Goal: Information Seeking & Learning: Check status

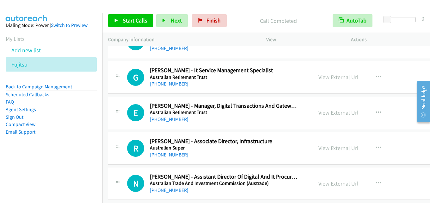
scroll to position [1043, 0]
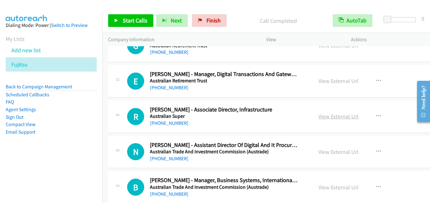
click at [318, 114] on link "View External Url" at bounding box center [338, 116] width 40 height 7
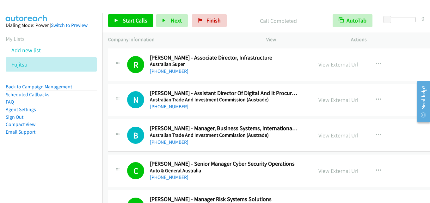
scroll to position [1106, 0]
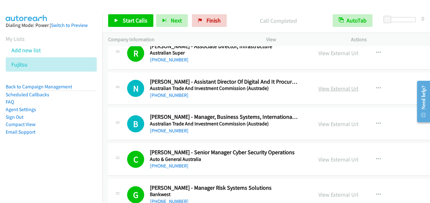
click at [318, 91] on link "View External Url" at bounding box center [338, 88] width 40 height 7
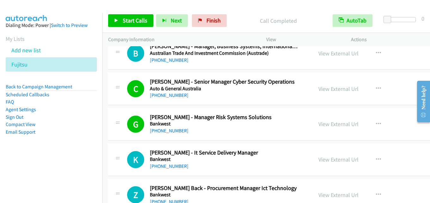
scroll to position [1201, 0]
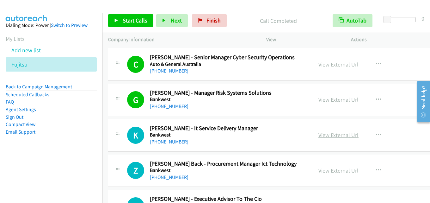
click at [333, 136] on link "View External Url" at bounding box center [338, 134] width 40 height 7
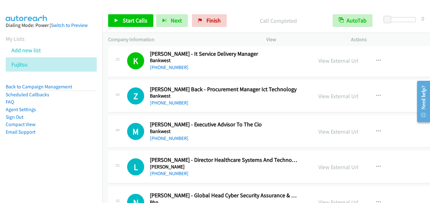
scroll to position [1264, 0]
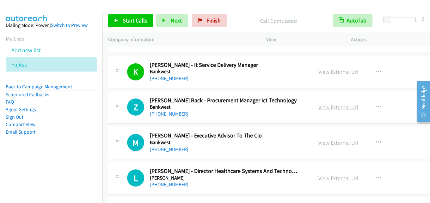
click at [321, 108] on link "View External Url" at bounding box center [338, 106] width 40 height 7
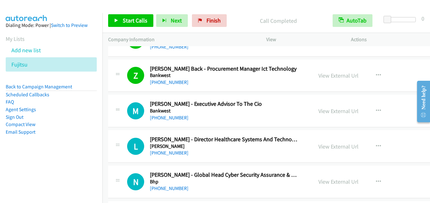
scroll to position [1327, 0]
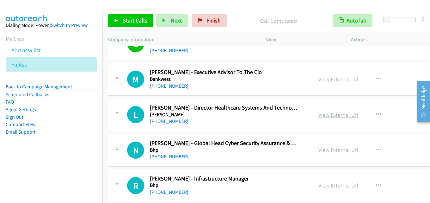
click at [318, 111] on link "View External Url" at bounding box center [338, 114] width 40 height 7
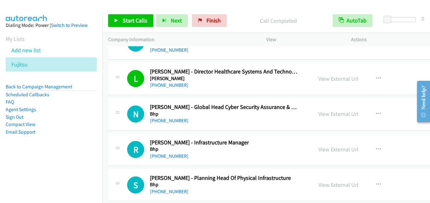
scroll to position [1391, 0]
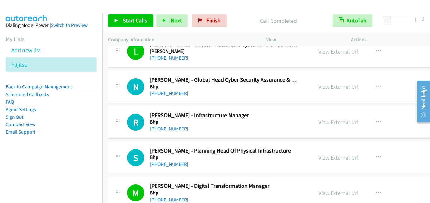
click at [335, 85] on link "View External Url" at bounding box center [338, 86] width 40 height 7
click at [333, 120] on link "View External Url" at bounding box center [338, 121] width 40 height 7
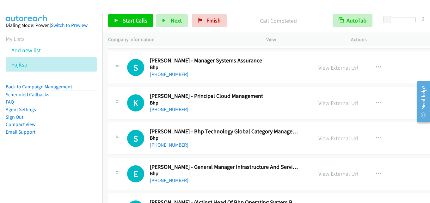
scroll to position [1738, 0]
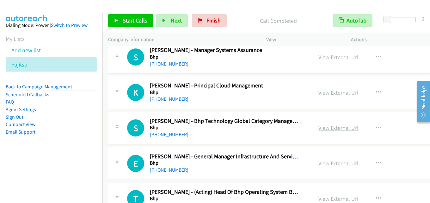
click at [320, 128] on link "View External Url" at bounding box center [338, 127] width 40 height 7
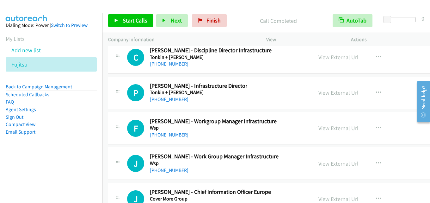
scroll to position [17243, 0]
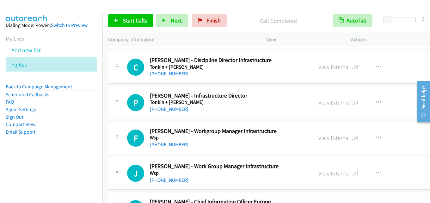
click at [330, 101] on link "View External Url" at bounding box center [338, 102] width 40 height 7
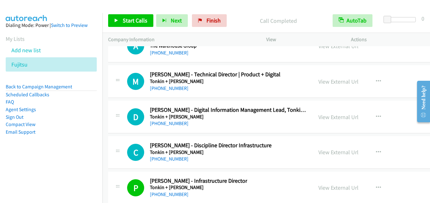
scroll to position [17148, 0]
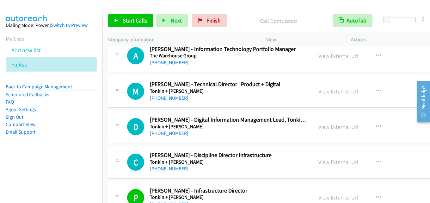
click at [323, 88] on link "View External Url" at bounding box center [338, 91] width 40 height 7
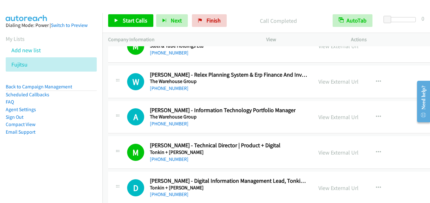
scroll to position [17084, 0]
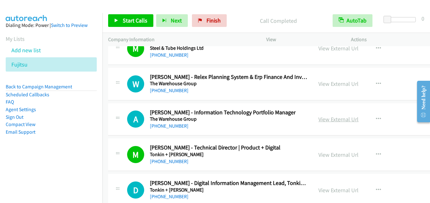
click at [323, 122] on link "View External Url" at bounding box center [338, 118] width 40 height 7
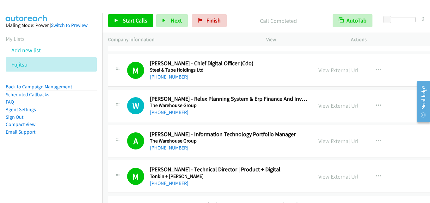
scroll to position [17053, 0]
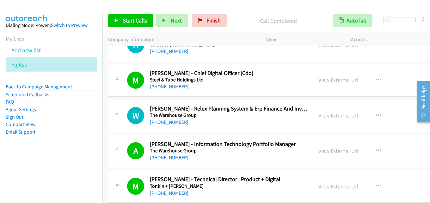
click at [327, 115] on link "View External Url" at bounding box center [338, 115] width 40 height 7
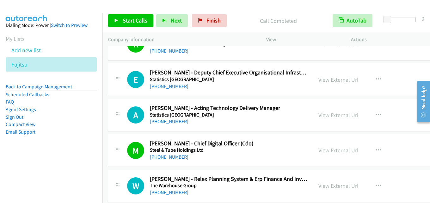
scroll to position [16990, 0]
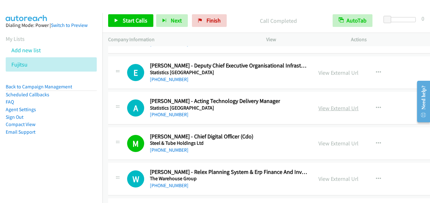
click at [330, 105] on link "View External Url" at bounding box center [338, 107] width 40 height 7
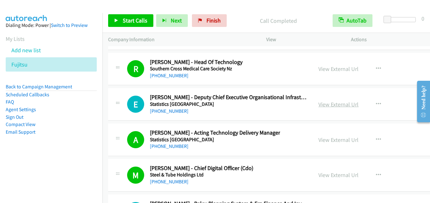
click at [321, 107] on link "View External Url" at bounding box center [338, 104] width 40 height 7
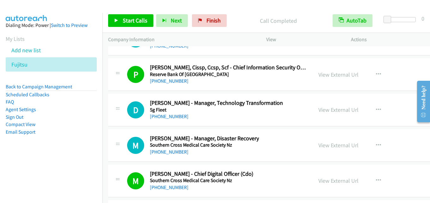
scroll to position [16800, 0]
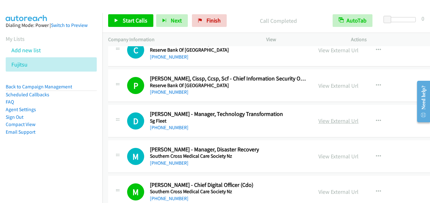
click at [326, 123] on link "View External Url" at bounding box center [338, 120] width 40 height 7
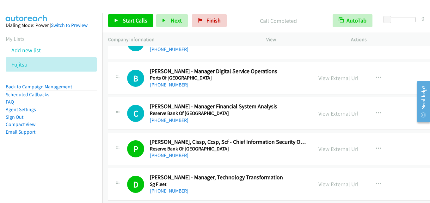
scroll to position [16705, 0]
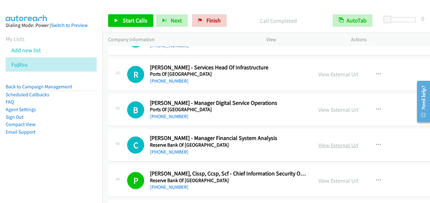
click at [320, 147] on link "View External Url" at bounding box center [338, 144] width 40 height 7
click at [322, 107] on link "View External Url" at bounding box center [338, 109] width 40 height 7
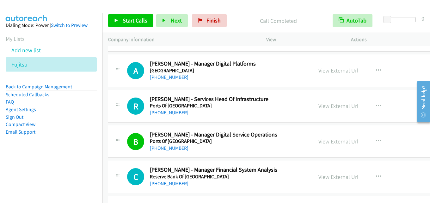
scroll to position [16642, 0]
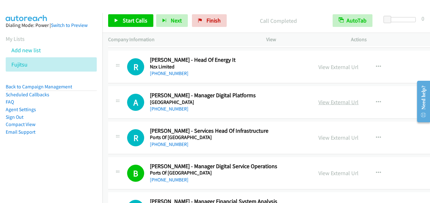
click at [318, 99] on link "View External Url" at bounding box center [338, 101] width 40 height 7
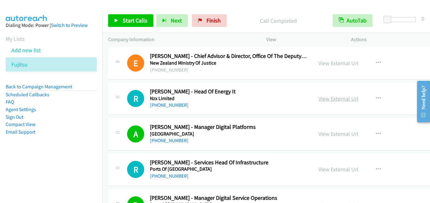
click at [328, 96] on link "View External Url" at bounding box center [338, 98] width 40 height 7
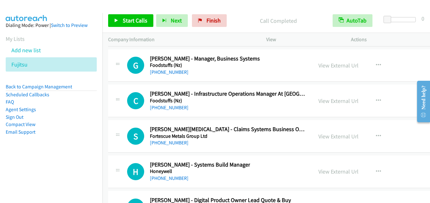
scroll to position [16389, 0]
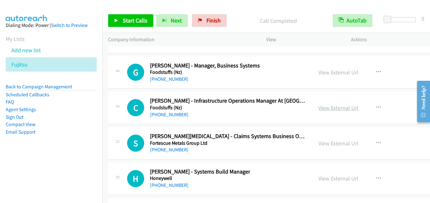
click at [323, 107] on link "View External Url" at bounding box center [338, 107] width 40 height 7
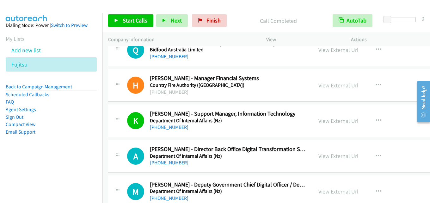
scroll to position [16263, 0]
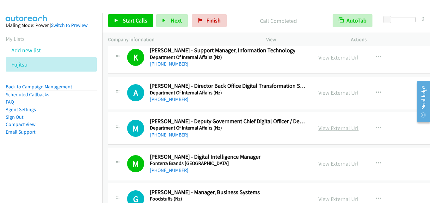
click at [326, 127] on link "View External Url" at bounding box center [338, 127] width 40 height 7
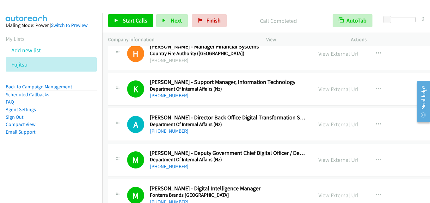
click at [318, 122] on link "View External Url" at bounding box center [338, 123] width 40 height 7
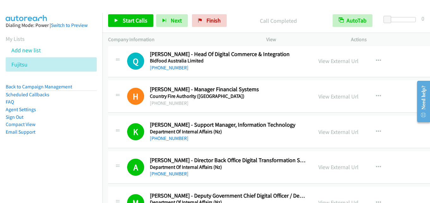
scroll to position [16168, 0]
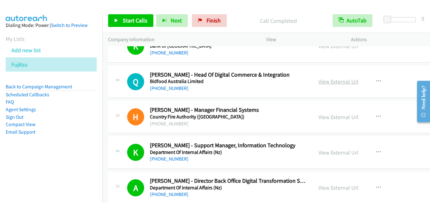
click at [318, 84] on link "View External Url" at bounding box center [338, 81] width 40 height 7
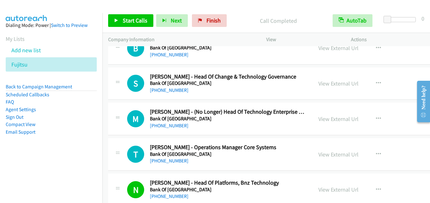
scroll to position [15978, 0]
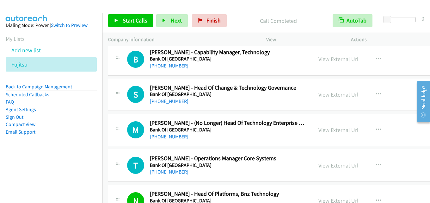
click at [318, 91] on link "View External Url" at bounding box center [338, 94] width 40 height 7
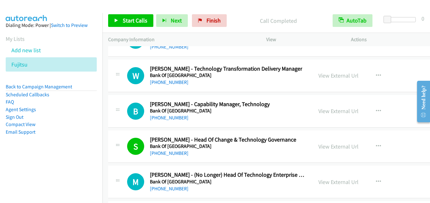
scroll to position [15915, 0]
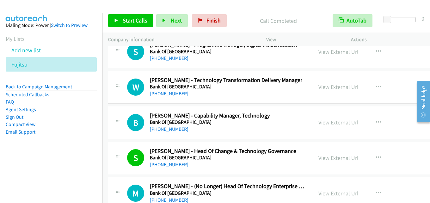
click at [331, 122] on link "View External Url" at bounding box center [338, 122] width 40 height 7
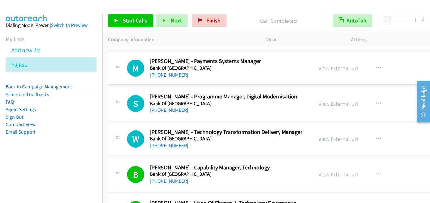
scroll to position [15852, 0]
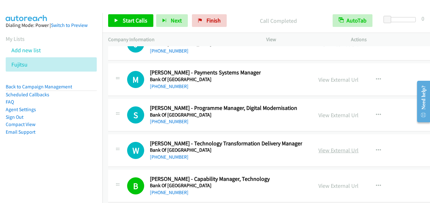
click at [325, 152] on link "View External Url" at bounding box center [338, 149] width 40 height 7
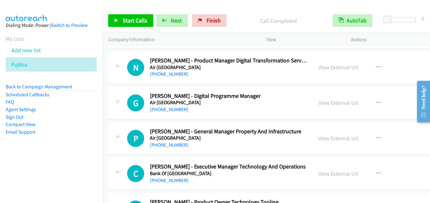
scroll to position [15536, 0]
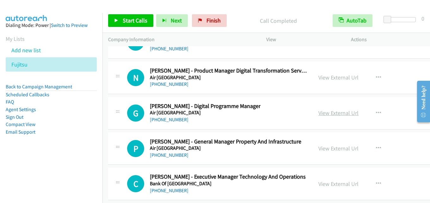
click at [323, 111] on link "View External Url" at bounding box center [338, 112] width 40 height 7
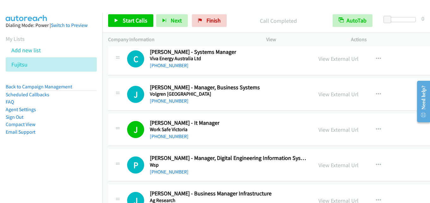
scroll to position [15346, 0]
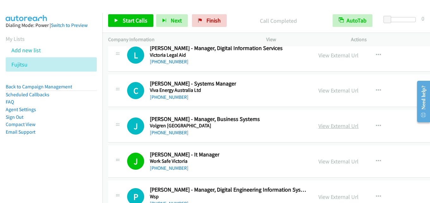
click at [320, 126] on link "View External Url" at bounding box center [338, 125] width 40 height 7
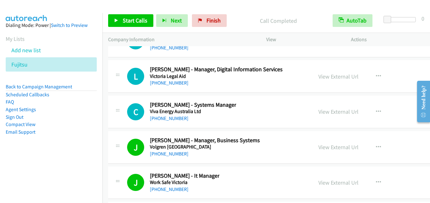
scroll to position [15315, 0]
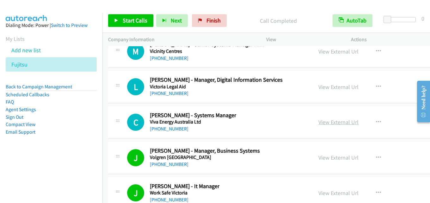
click at [332, 121] on link "View External Url" at bounding box center [338, 121] width 40 height 7
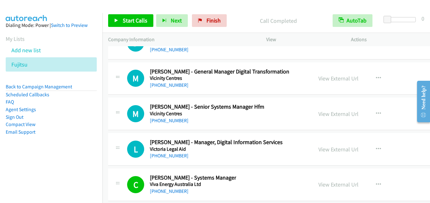
scroll to position [15251, 0]
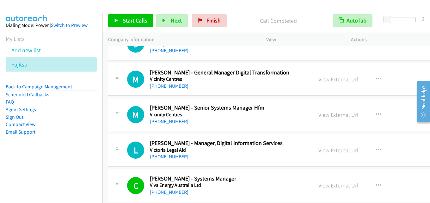
click at [326, 148] on link "View External Url" at bounding box center [338, 149] width 40 height 7
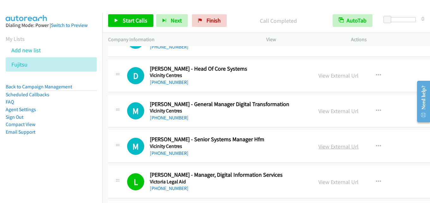
click at [321, 144] on link "View External Url" at bounding box center [338, 146] width 40 height 7
